Goal: Task Accomplishment & Management: Complete application form

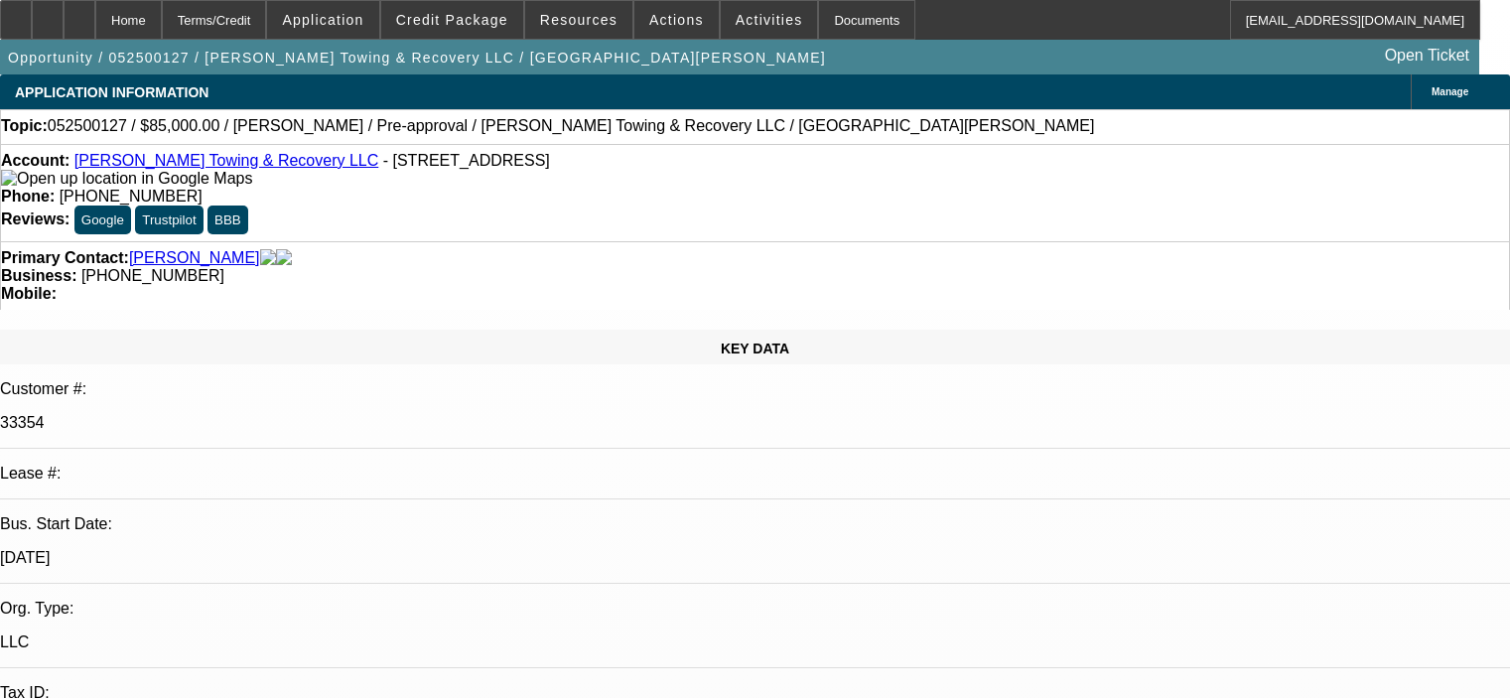
select select "0.15"
select select "2"
select select "0"
select select "6"
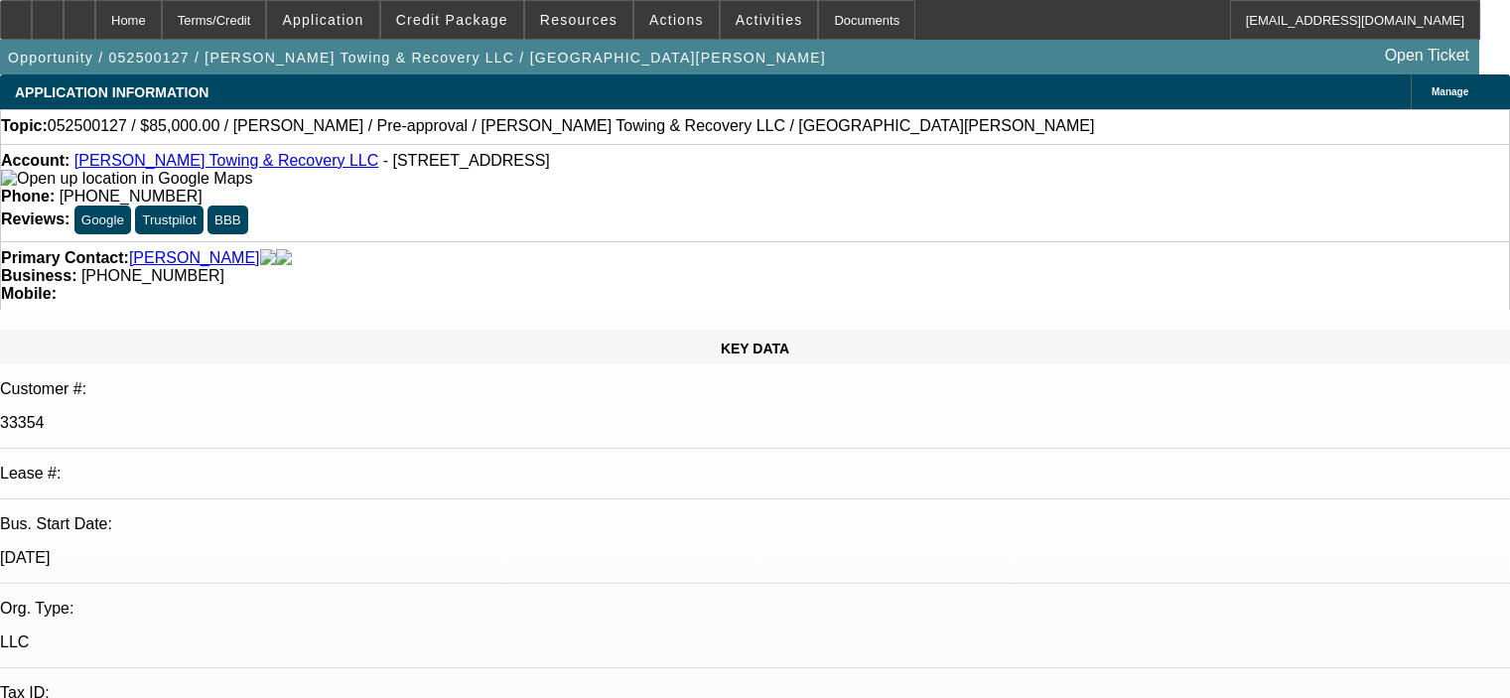
select select "0.15"
select select "2"
select select "0"
select select "6"
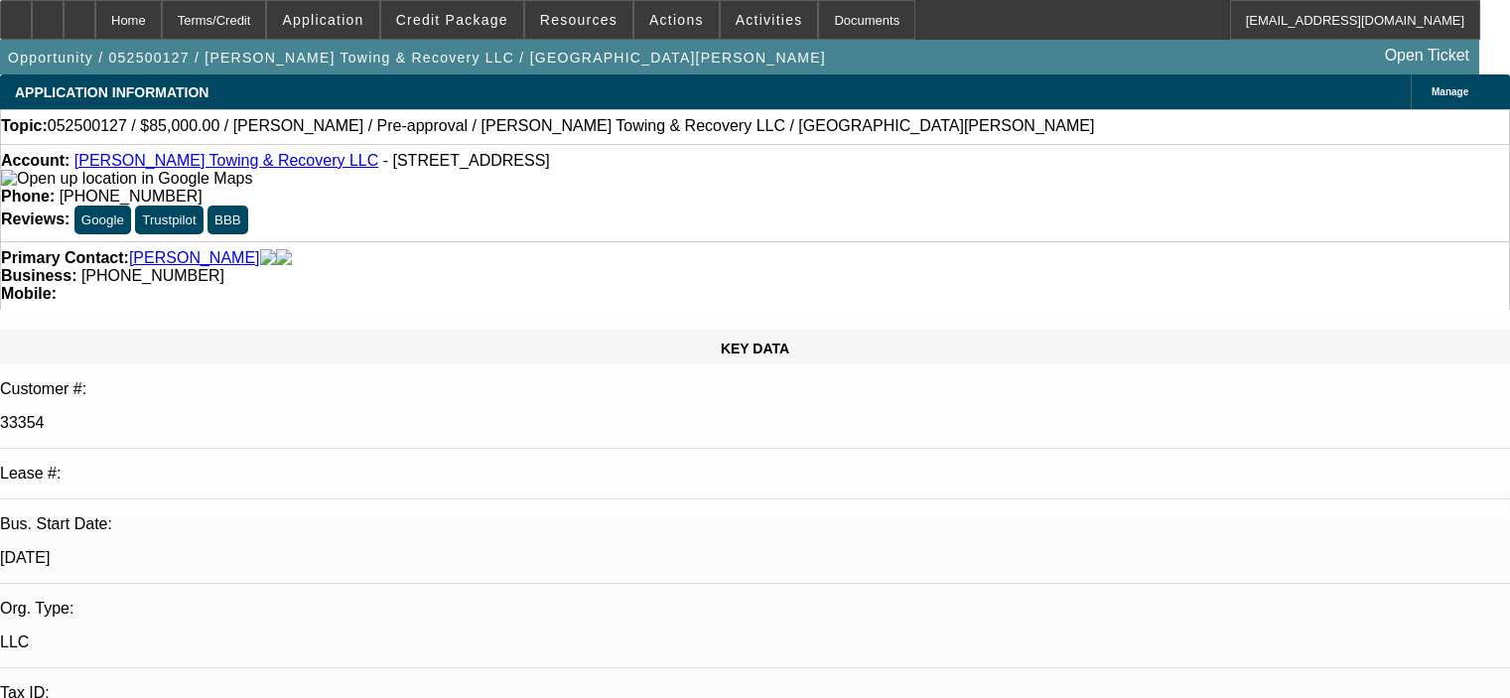
select select "0.15"
select select "2"
select select "0"
select select "6"
